Goal: Use online tool/utility: Utilize a website feature to perform a specific function

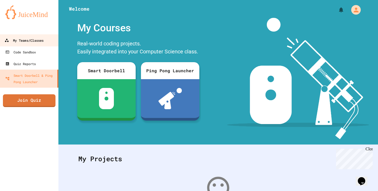
click at [31, 39] on div "My Teams/Classes" at bounding box center [24, 40] width 39 height 7
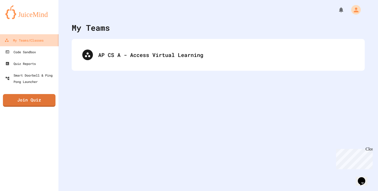
click at [50, 39] on link "My Teams/Classes" at bounding box center [29, 40] width 60 height 12
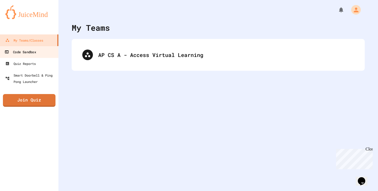
click at [24, 54] on div "Code Sandbox" at bounding box center [20, 52] width 31 height 7
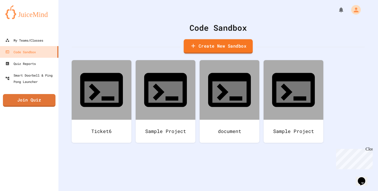
click at [227, 46] on link "Create New Sandbox" at bounding box center [218, 46] width 69 height 15
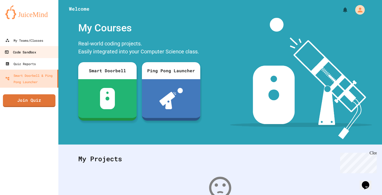
click at [30, 51] on div "Code Sandbox" at bounding box center [20, 52] width 31 height 7
